Goal: Communication & Community: Ask a question

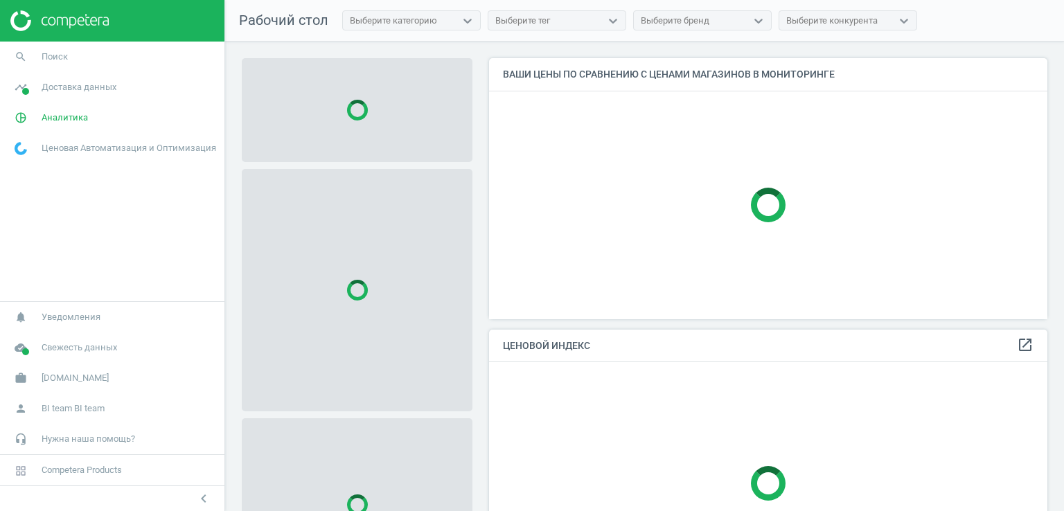
scroll to position [282, 569]
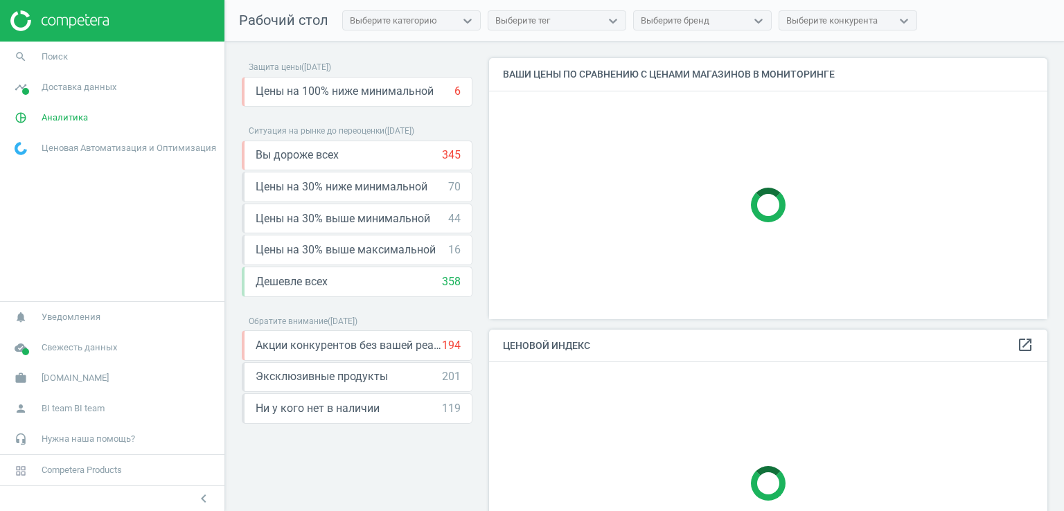
click at [102, 91] on span "Доставка данных" at bounding box center [79, 87] width 75 height 12
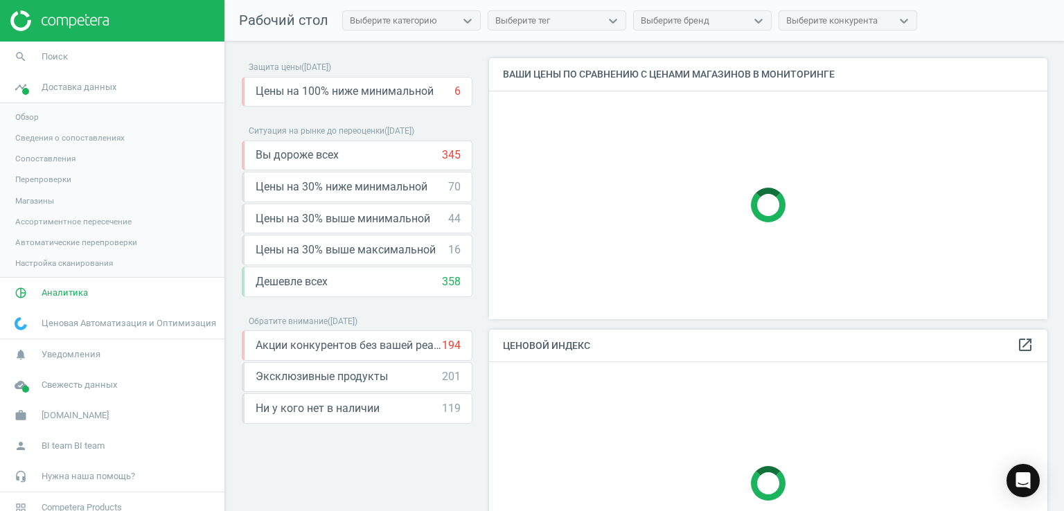
click at [42, 200] on span "Магазины" at bounding box center [34, 200] width 39 height 11
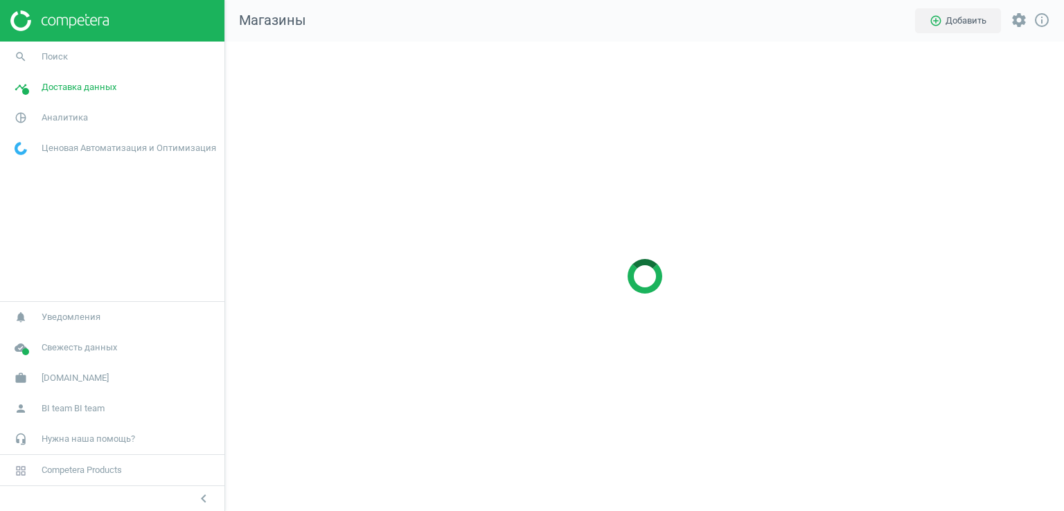
scroll to position [490, 860]
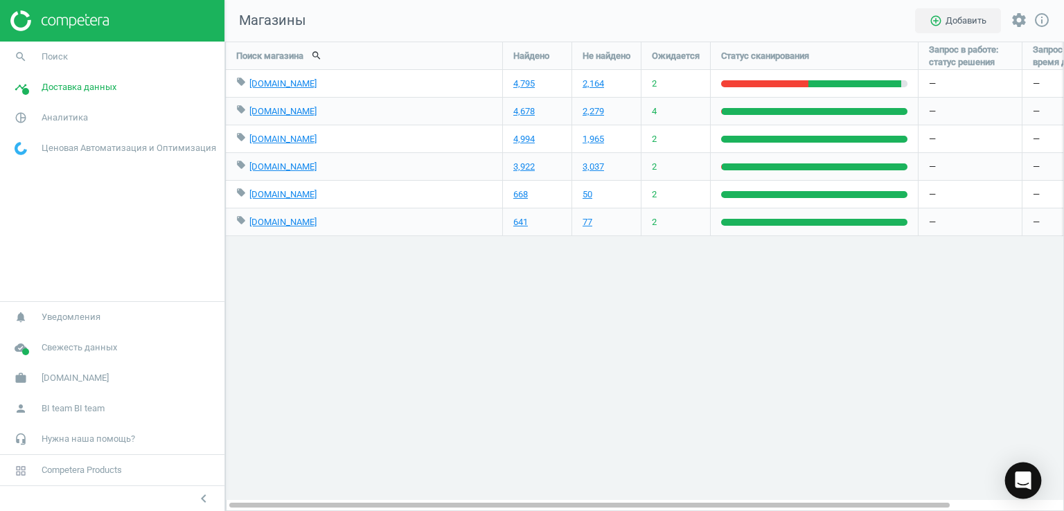
click at [1024, 472] on div "Open Intercom Messenger" at bounding box center [1023, 481] width 37 height 37
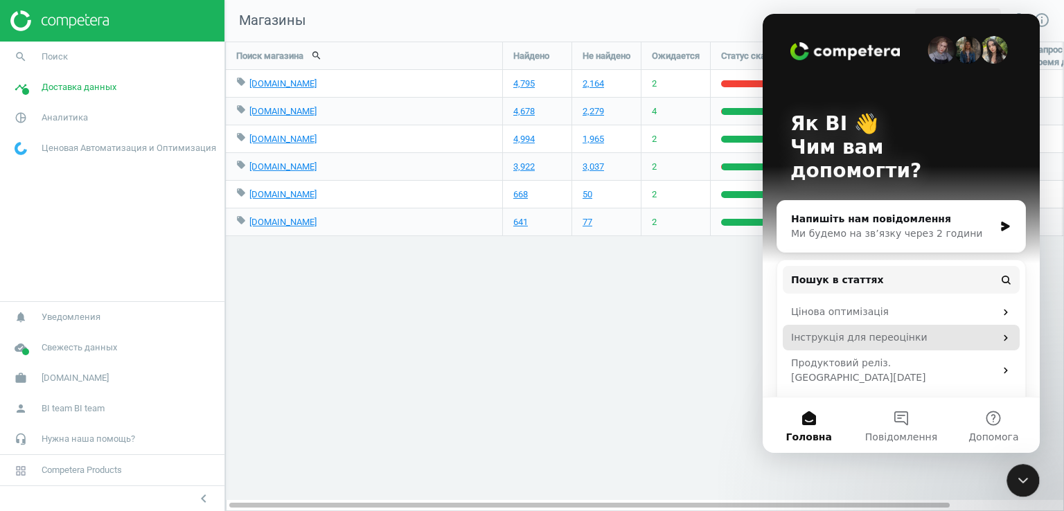
scroll to position [0, 0]
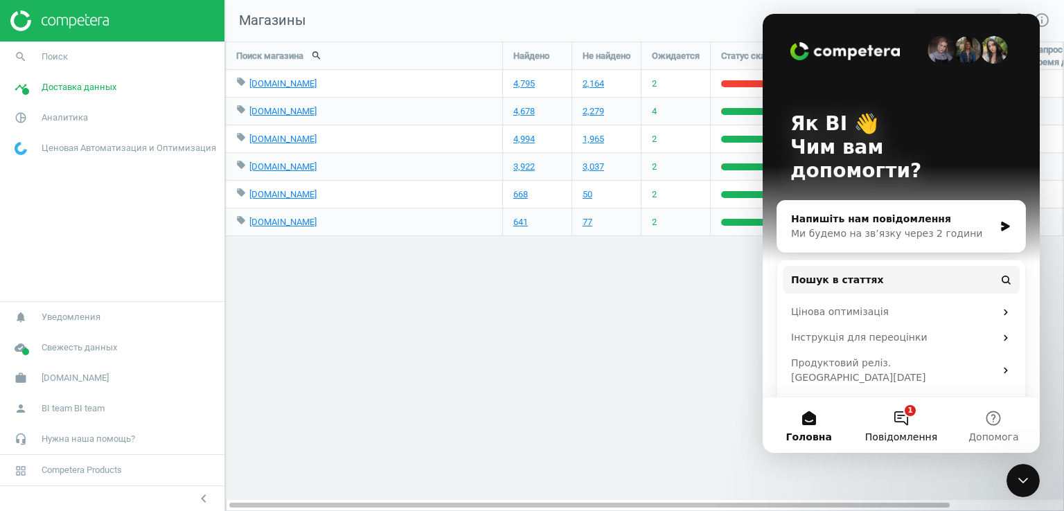
click at [907, 434] on span "Повідомлення" at bounding box center [901, 437] width 72 height 10
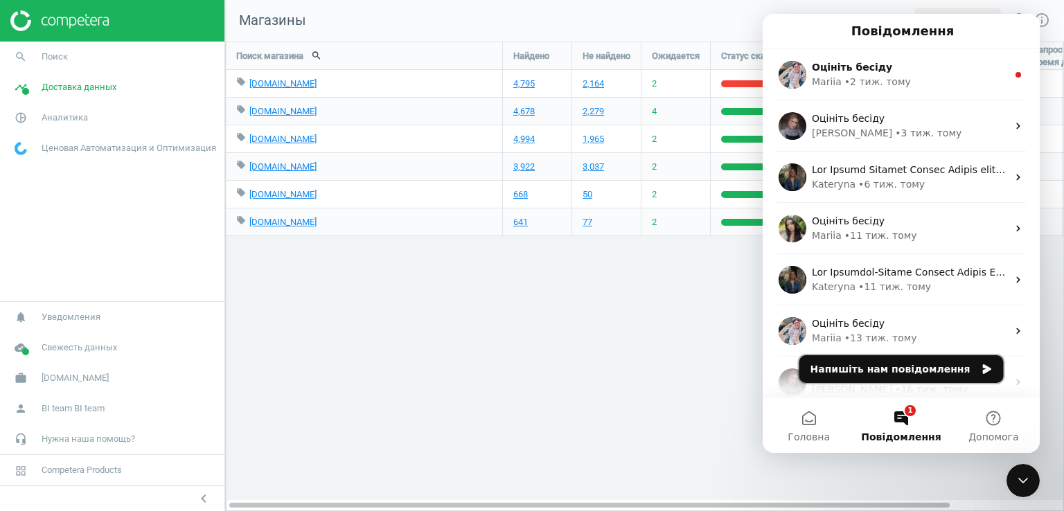
click at [912, 374] on button "Напишіть нам повідомлення" at bounding box center [901, 369] width 204 height 28
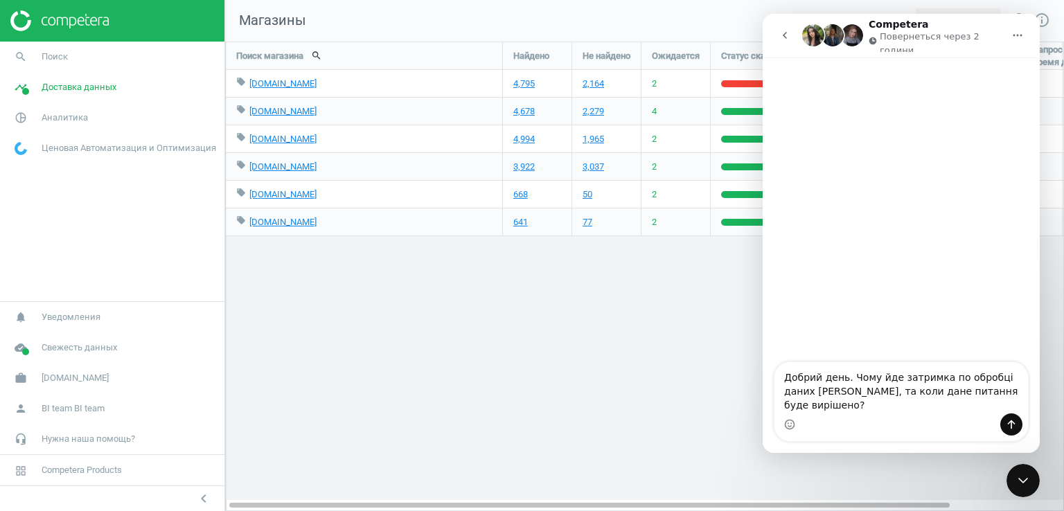
type textarea "Добрий день. Чому йде затримка по обробці даних Розетки, та коли дане питання б…"
click at [1009, 425] on icon "Надіслати повідомлення…" at bounding box center [1011, 424] width 11 height 11
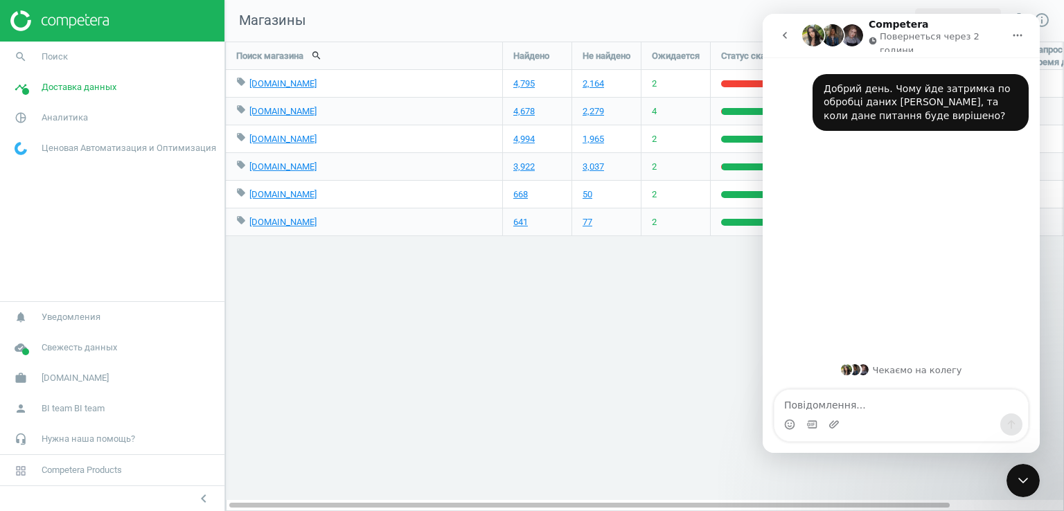
click at [690, 349] on div "Поиск магазина search Найдено Не найдено Ожидается Статус сканирования Запрос в…" at bounding box center [644, 277] width 839 height 470
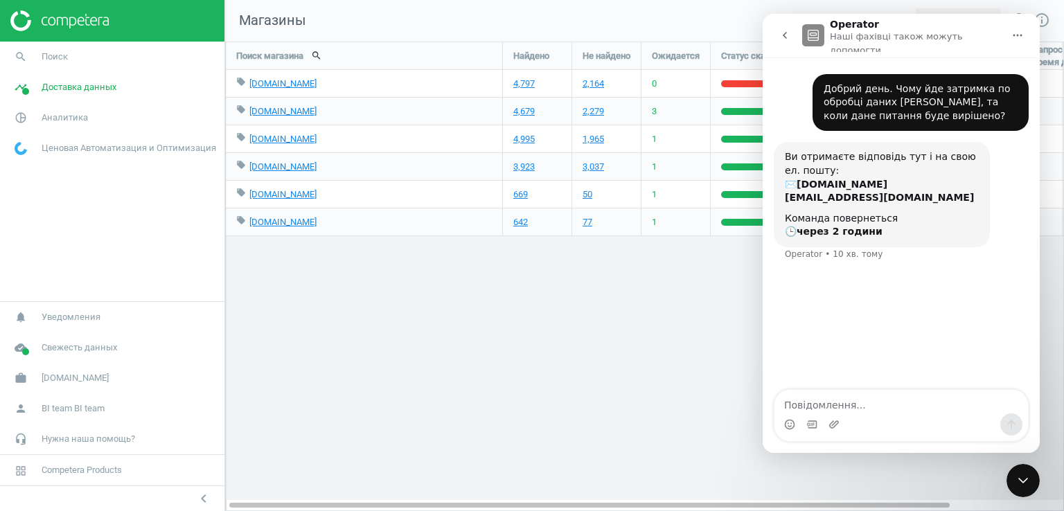
click at [624, 399] on div "Поиск магазина search Найдено Не найдено Ожидается Статус сканирования Запрос в…" at bounding box center [644, 277] width 839 height 470
click at [1030, 470] on div "Закрити програму для спілкування Intercom" at bounding box center [1022, 480] width 33 height 33
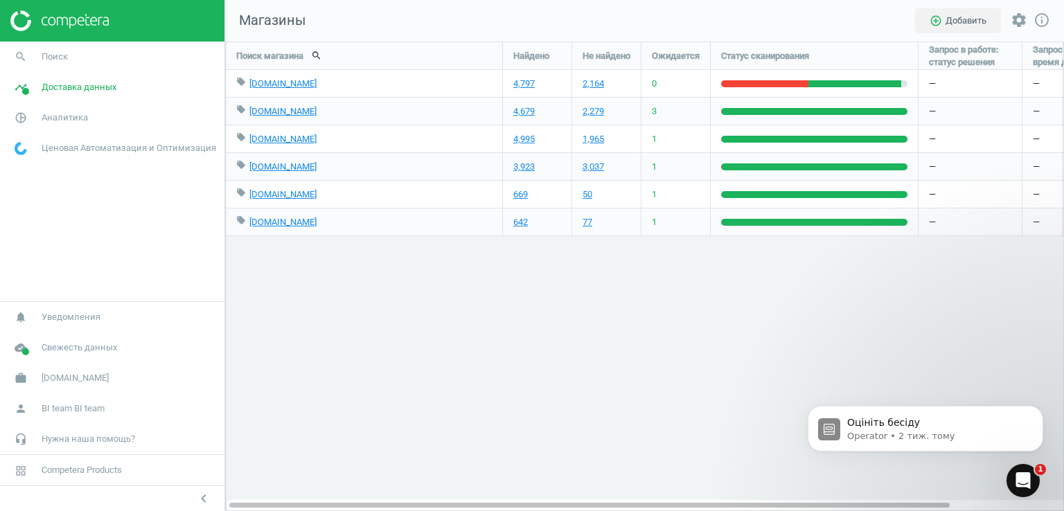
click at [1020, 484] on icon "Відкрити програму для спілкування Intercom" at bounding box center [1023, 481] width 23 height 23
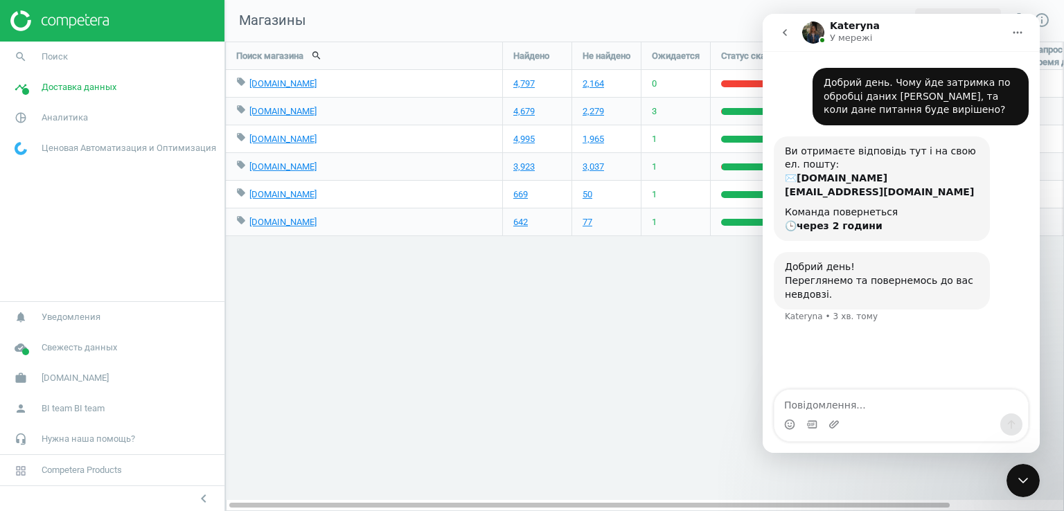
click at [695, 305] on div "Поиск магазина search Найдено Не найдено Ожидается Статус сканирования Запрос в…" at bounding box center [644, 277] width 839 height 470
click at [1020, 477] on icon "Закрити програму для спілкування Intercom" at bounding box center [1023, 480] width 17 height 17
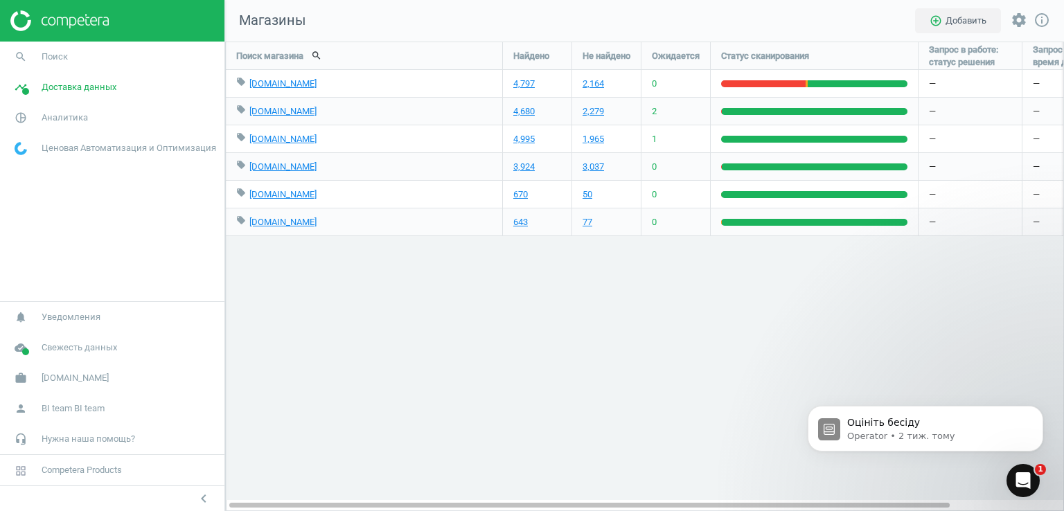
click at [1022, 487] on icon "Відкрити програму для спілкування Intercom" at bounding box center [1023, 481] width 23 height 23
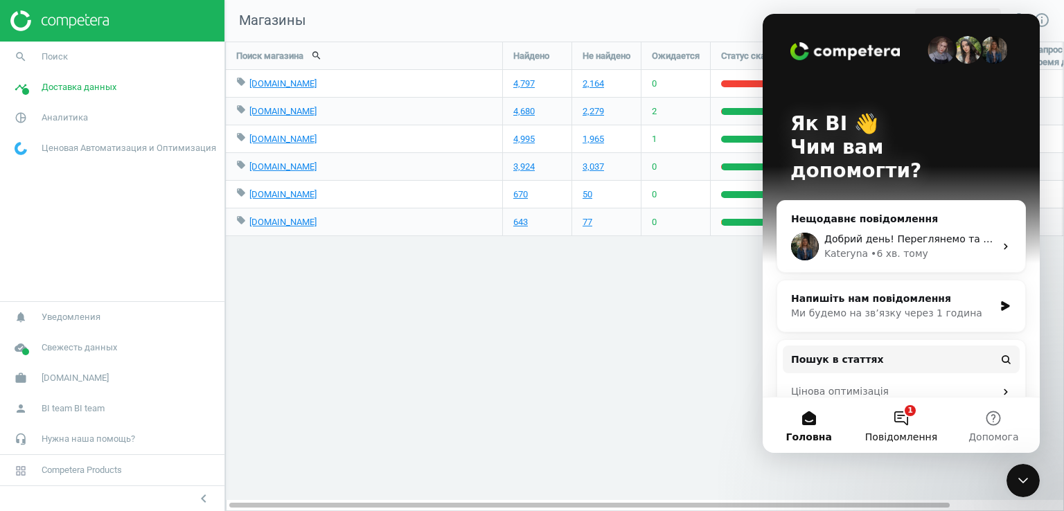
click at [898, 420] on button "1 Повідомлення" at bounding box center [901, 425] width 92 height 55
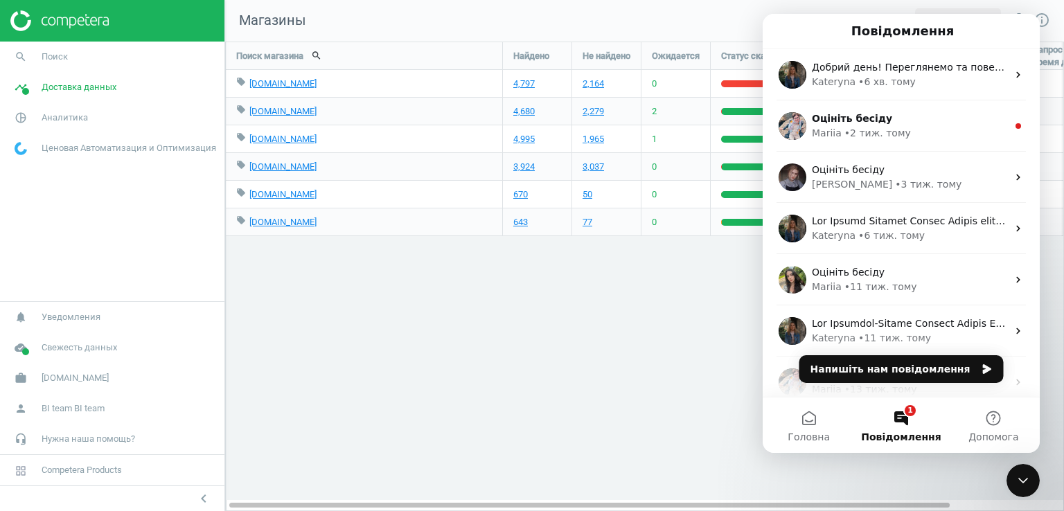
click at [910, 417] on button "1 Повідомлення" at bounding box center [901, 425] width 92 height 55
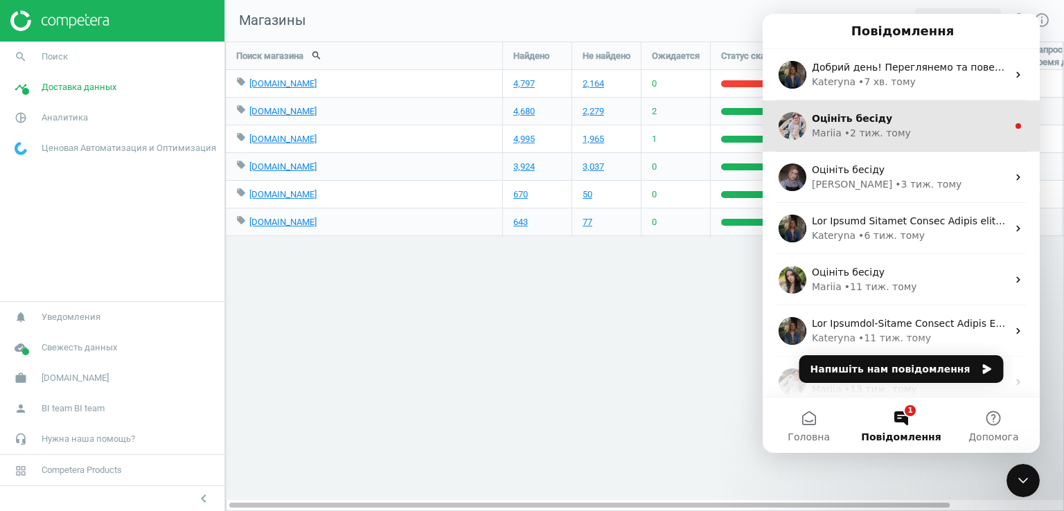
click at [941, 141] on div "Оцініть бесіду Mariia • 2 тиж. тому" at bounding box center [901, 125] width 277 height 51
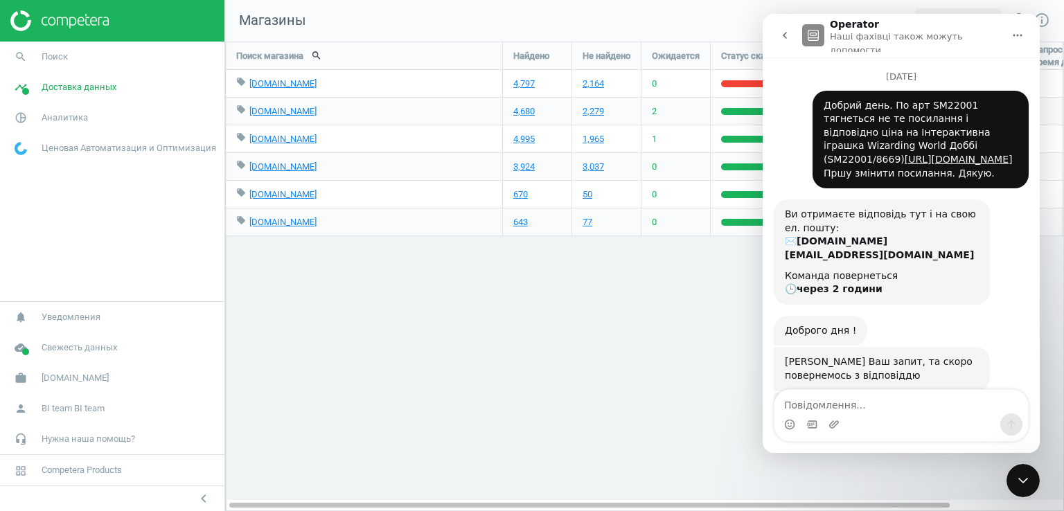
scroll to position [30, 0]
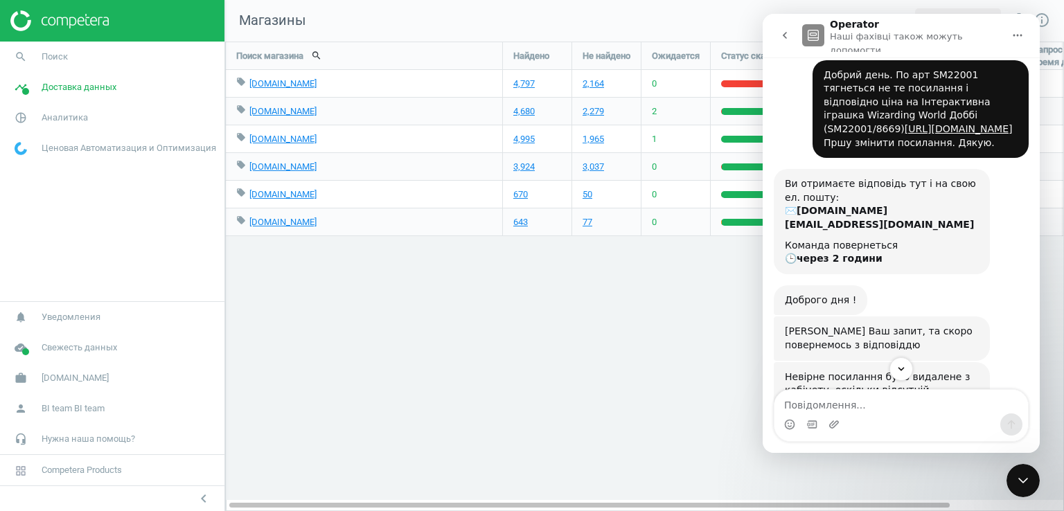
click at [789, 30] on icon "go back" at bounding box center [784, 35] width 11 height 11
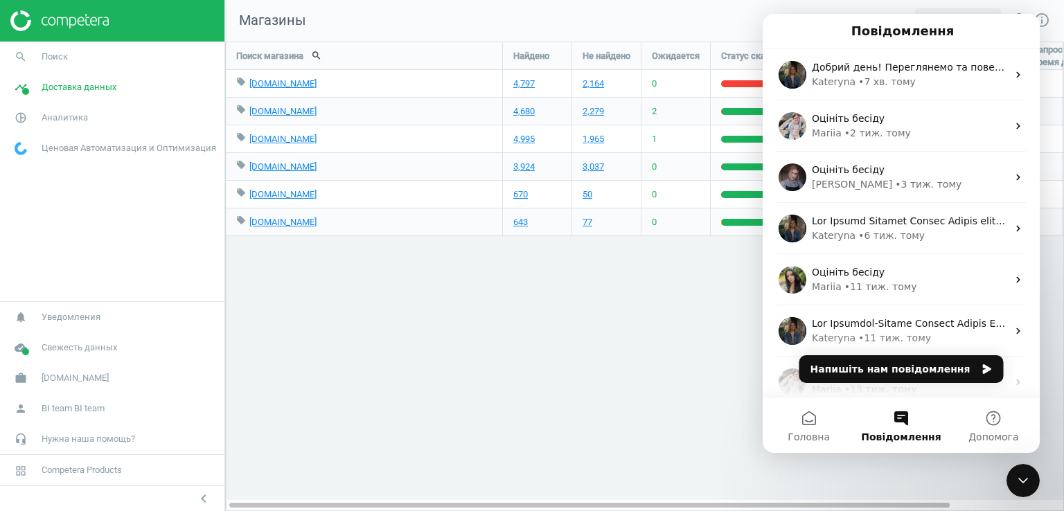
scroll to position [0, 0]
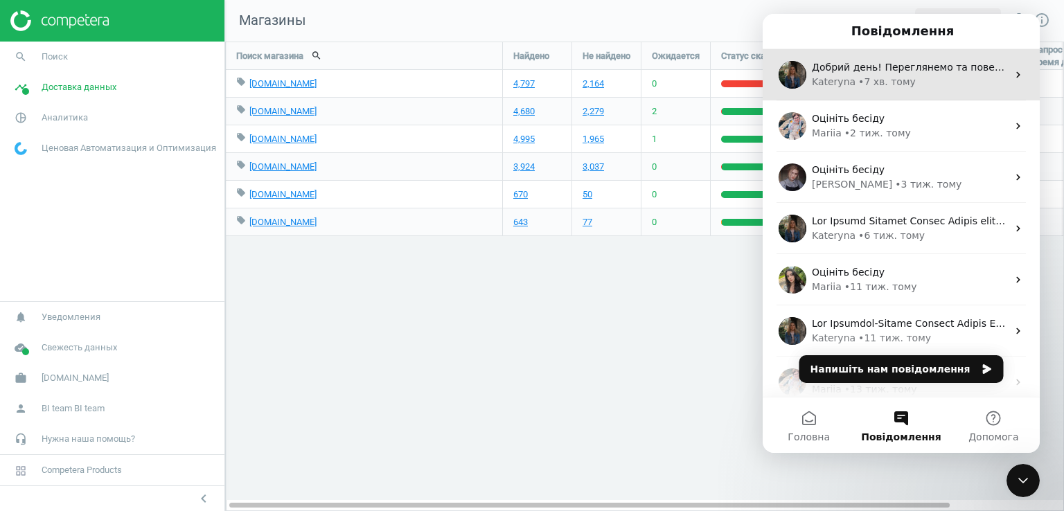
click at [859, 71] on span "Добрий день! Переглянемо та повернемось до вас невдовзі." at bounding box center [968, 67] width 312 height 11
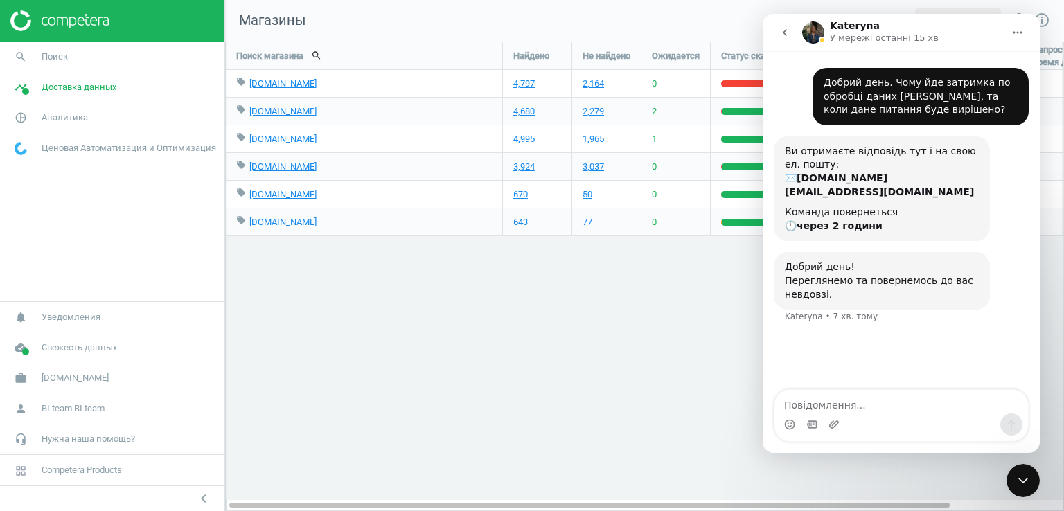
click at [593, 419] on div "Поиск магазина search Найдено Не найдено Ожидается Статус сканирования Запрос в…" at bounding box center [644, 277] width 839 height 470
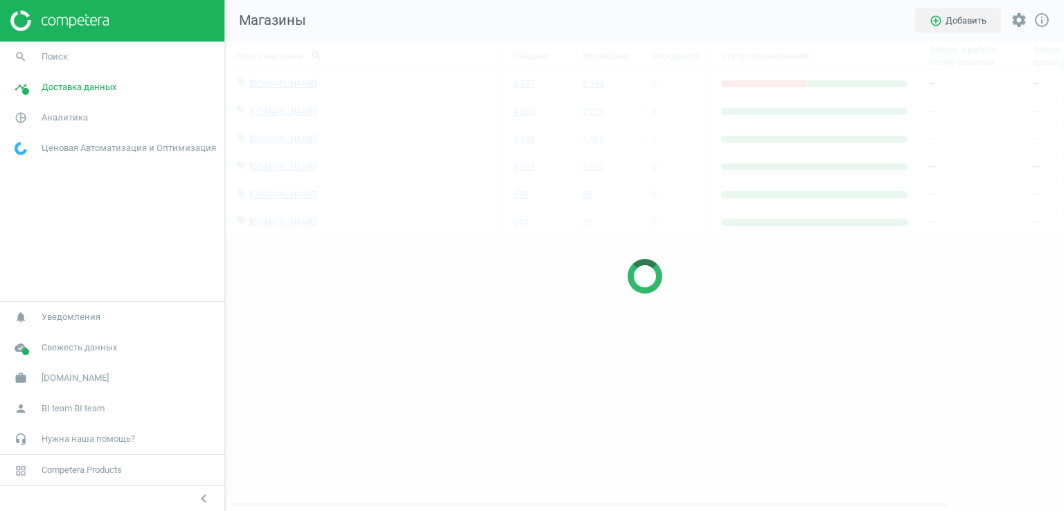
scroll to position [490, 860]
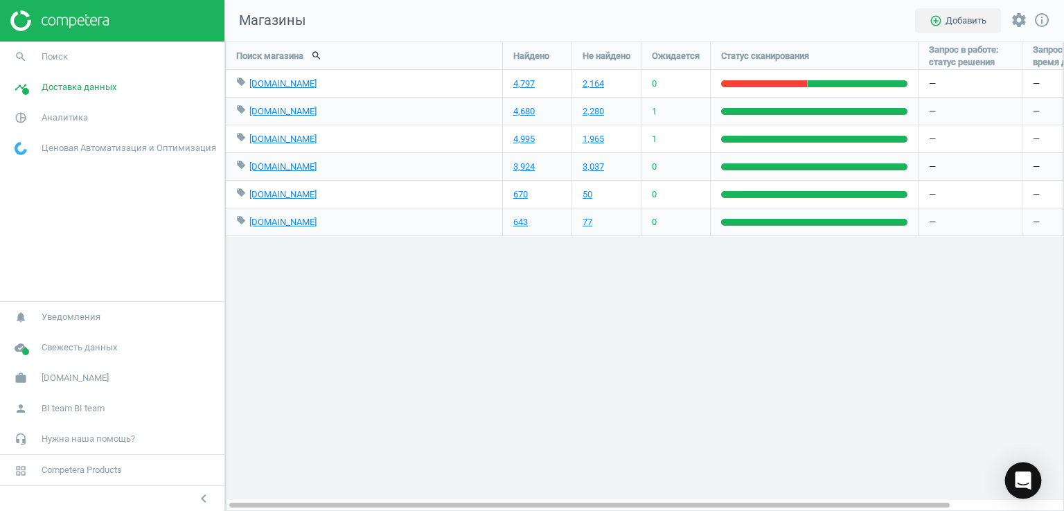
click at [1032, 479] on div "Open Intercom Messenger" at bounding box center [1023, 481] width 37 height 37
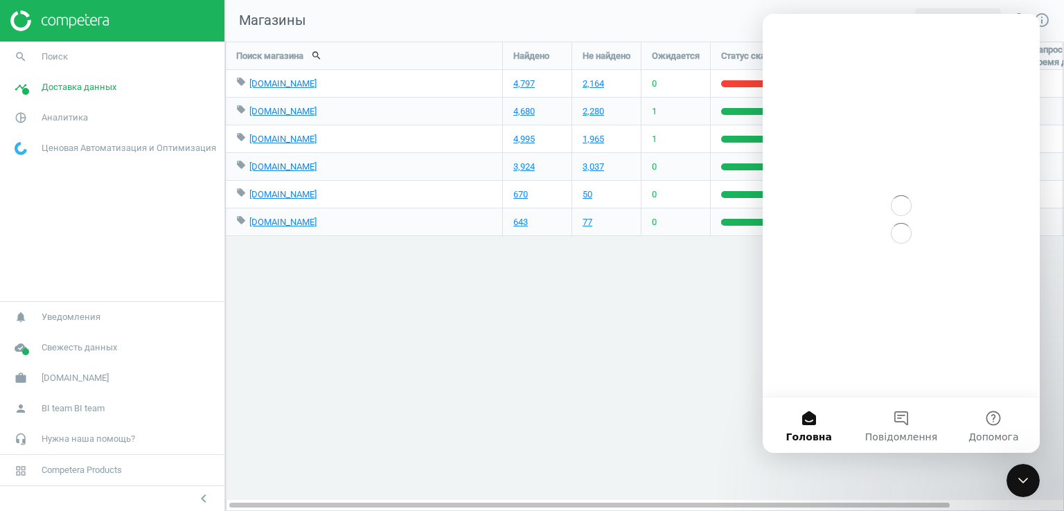
scroll to position [0, 0]
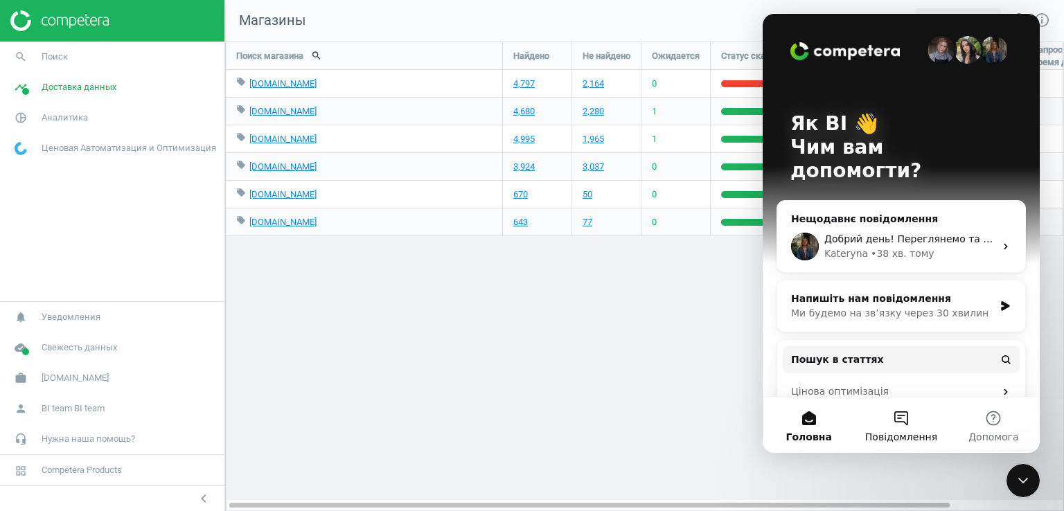
click at [904, 425] on button "Повідомлення" at bounding box center [901, 425] width 92 height 55
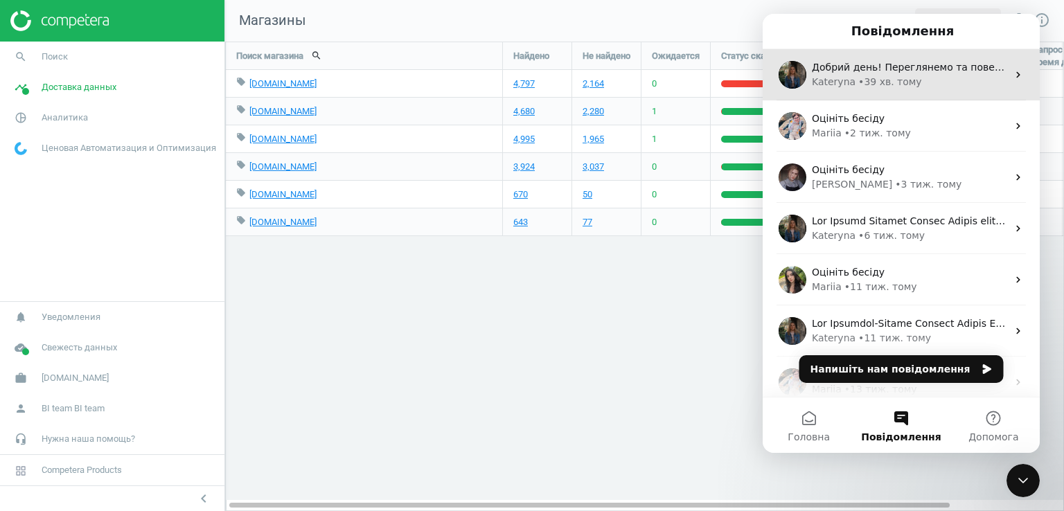
click at [946, 73] on span "Добрий день! Переглянемо та повернемось до вас невдовзі." at bounding box center [968, 67] width 312 height 11
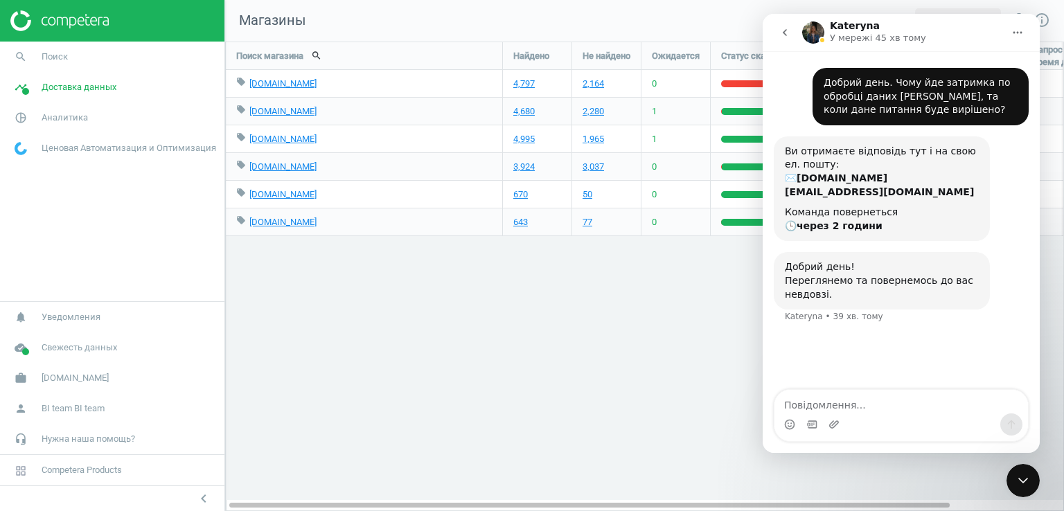
click at [845, 402] on textarea "Повідомлення..." at bounding box center [901, 402] width 254 height 24
type textarea "Д"
type textarea "Чи маєте відповідь?"
drag, startPoint x: 1030, startPoint y: 486, endPoint x: 1024, endPoint y: 495, distance: 11.0
click at [1028, 495] on div "Закрити програму для спілкування Intercom" at bounding box center [1022, 480] width 33 height 33
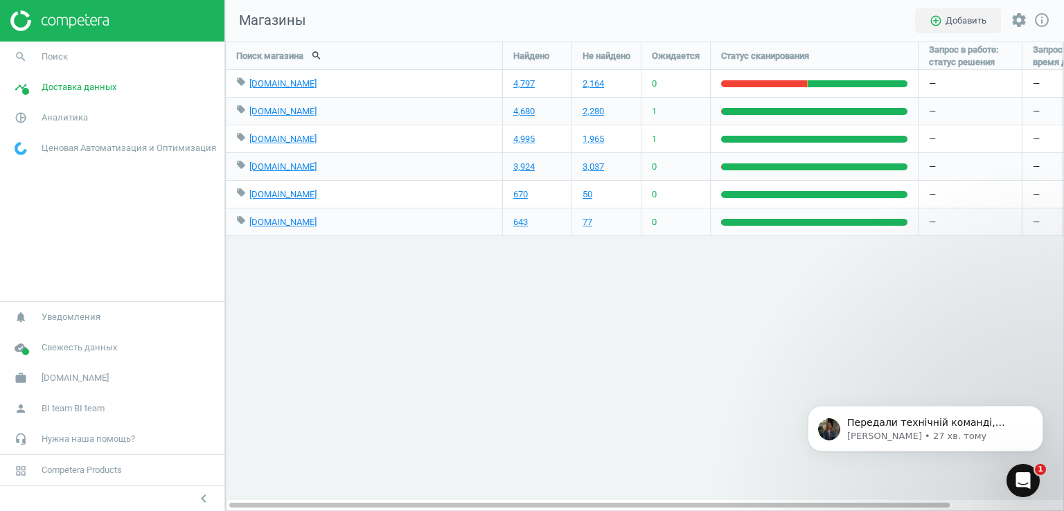
click at [1020, 477] on icon "Відкрити програму для спілкування Intercom" at bounding box center [1023, 481] width 23 height 23
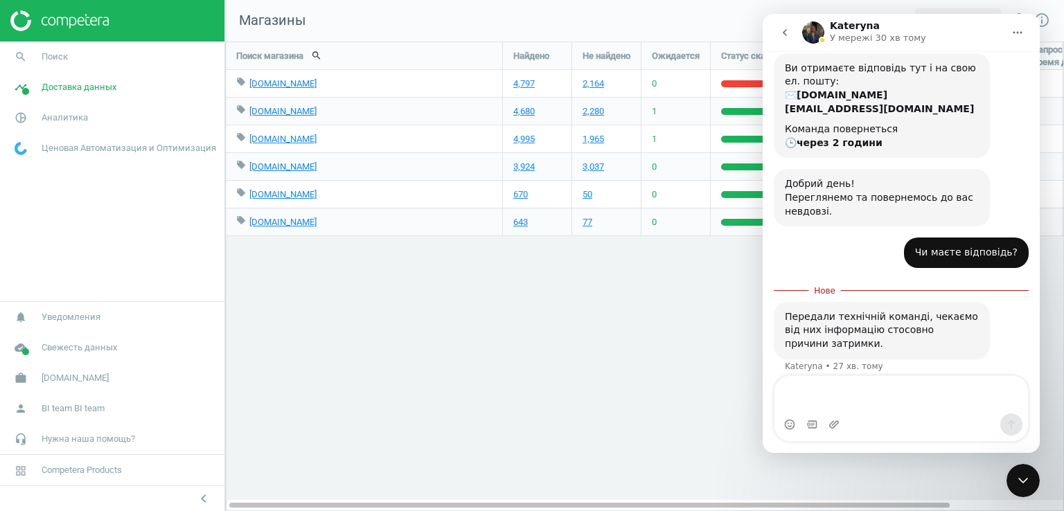
scroll to position [81, 0]
click at [630, 336] on div "Поиск магазина search Найдено Не найдено Ожидается Статус сканирования Запрос в…" at bounding box center [644, 277] width 839 height 470
click at [1011, 474] on div "Закрити програму для спілкування Intercom" at bounding box center [1022, 480] width 33 height 33
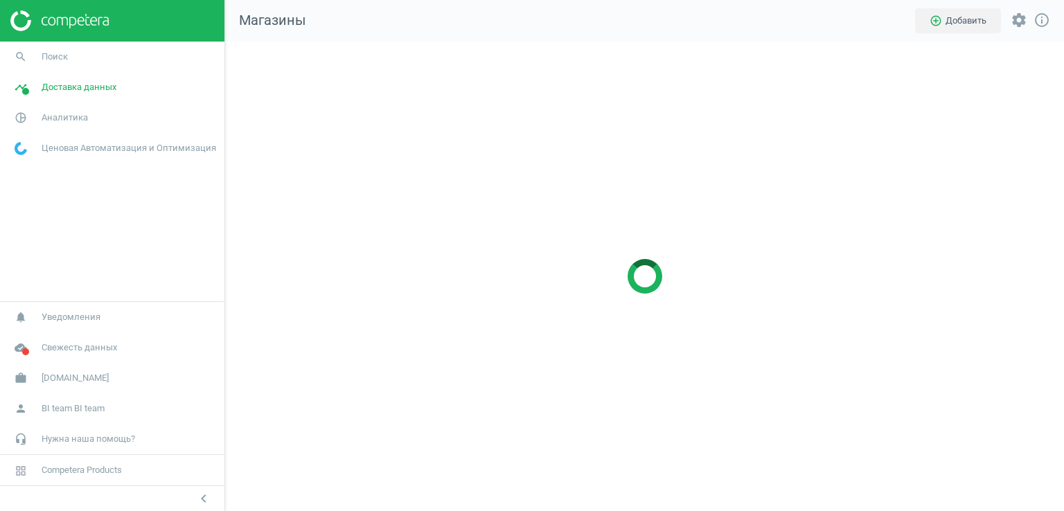
scroll to position [490, 860]
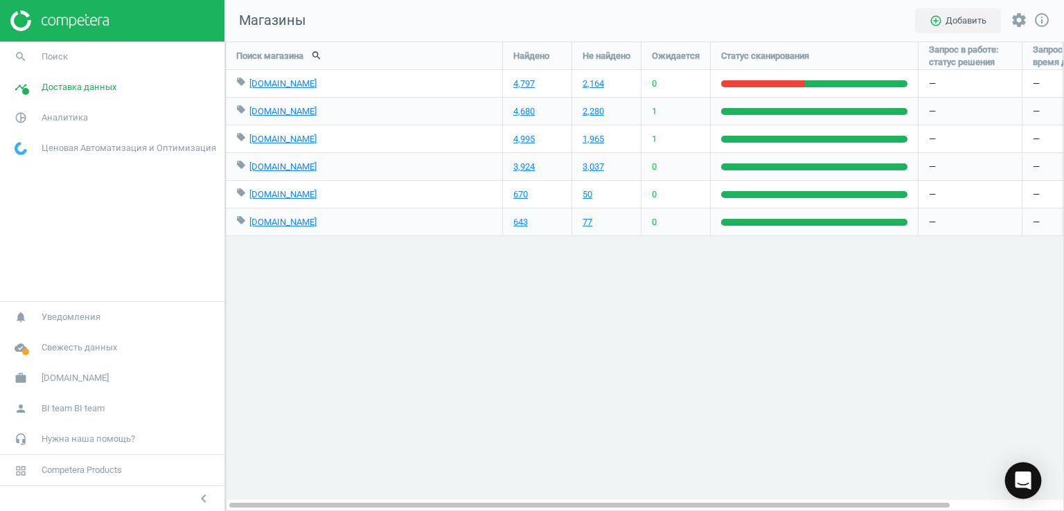
click at [1020, 474] on icon "Open Intercom Messenger" at bounding box center [1023, 481] width 16 height 18
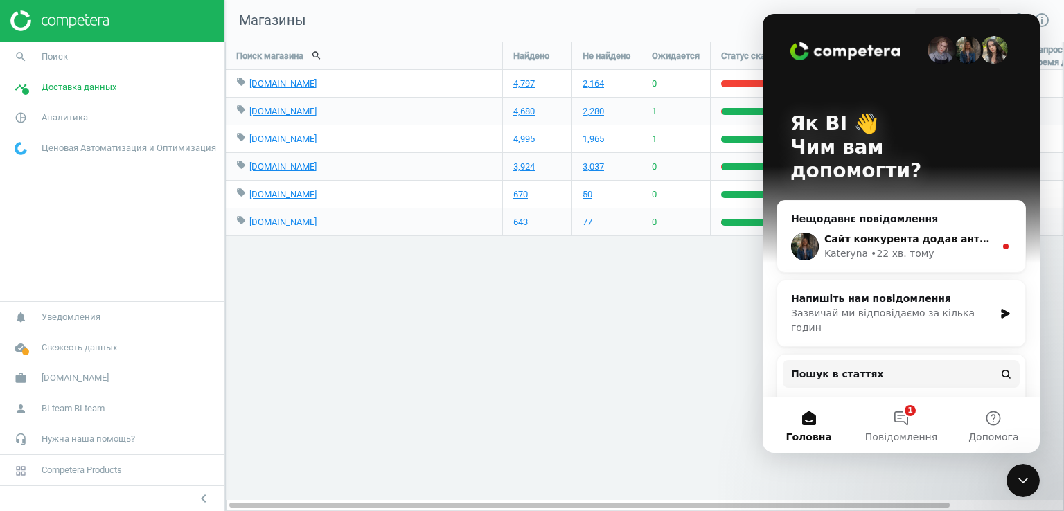
scroll to position [0, 0]
click at [895, 424] on button "1 Повідомлення" at bounding box center [901, 425] width 92 height 55
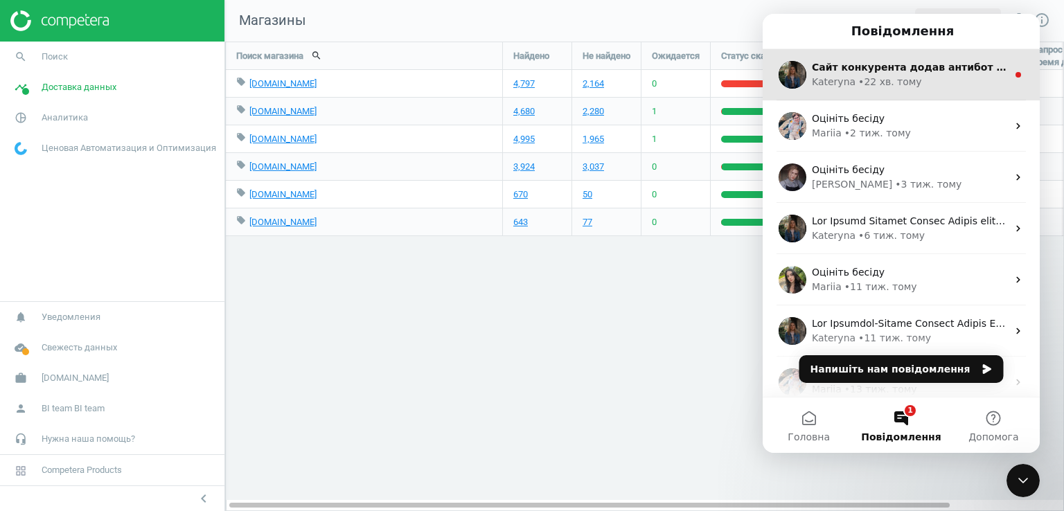
click at [923, 84] on div "Kateryna • 22 хв. тому" at bounding box center [909, 82] width 195 height 15
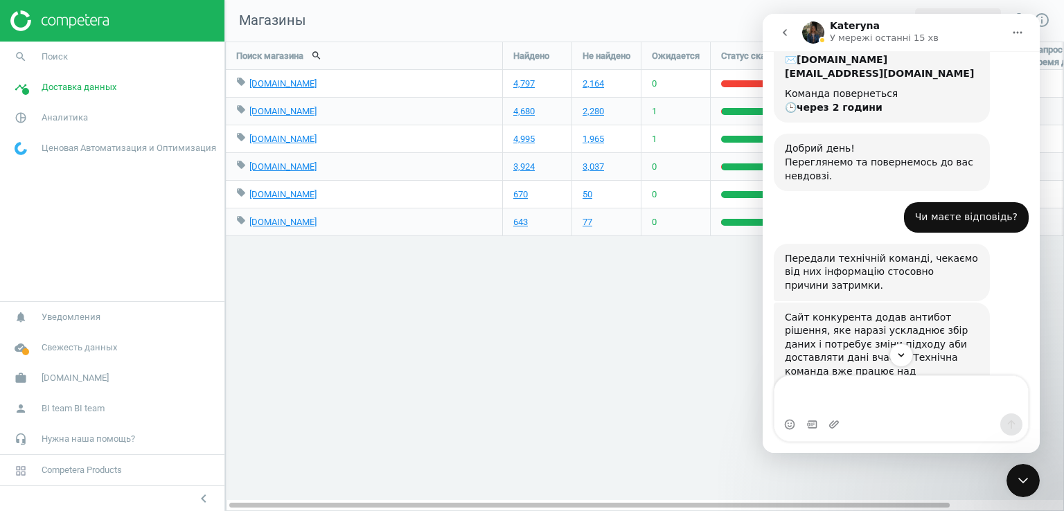
scroll to position [158, 0]
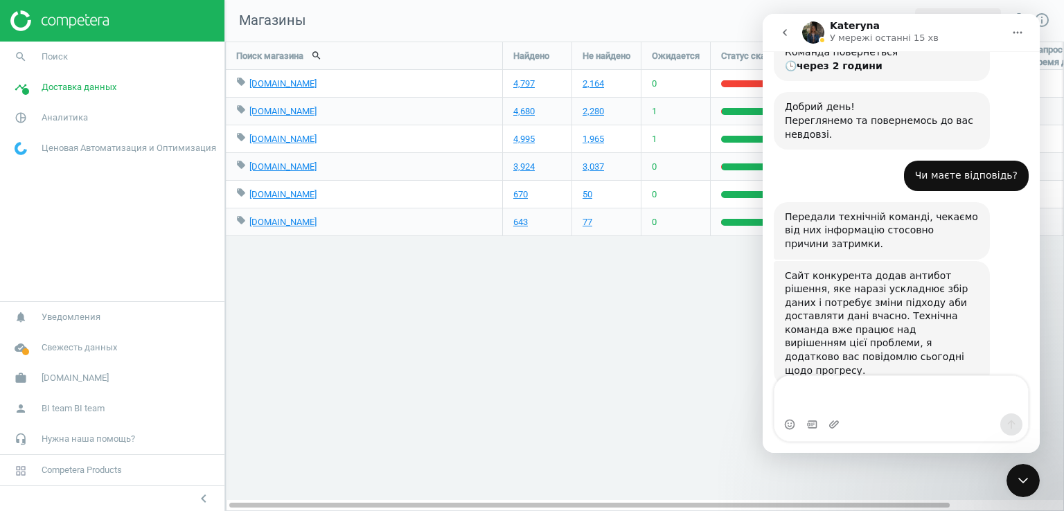
drag, startPoint x: 1025, startPoint y: 481, endPoint x: 1894, endPoint y: 813, distance: 930.1
click at [1025, 480] on icon "Закрити програму для спілкування Intercom" at bounding box center [1023, 481] width 10 height 6
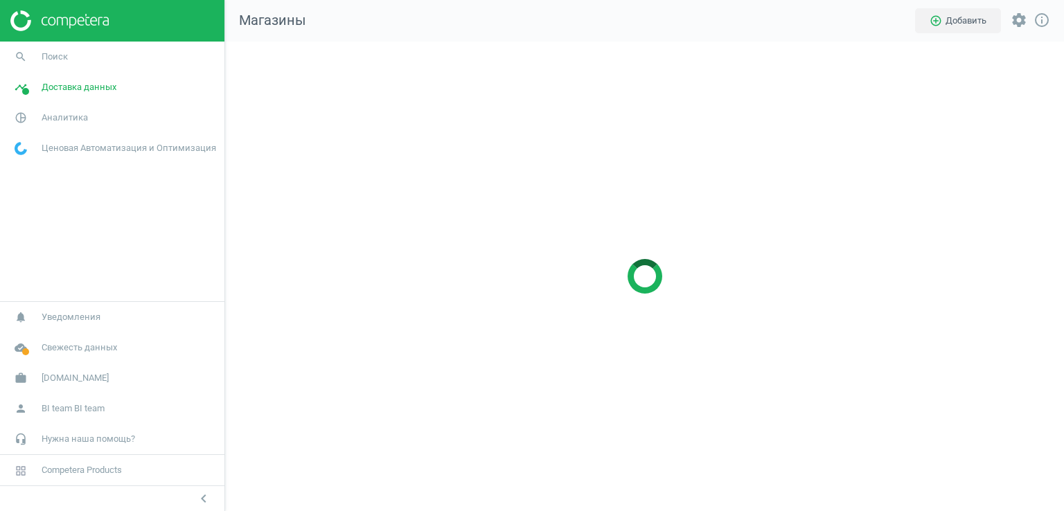
scroll to position [490, 860]
